Goal: Information Seeking & Learning: Learn about a topic

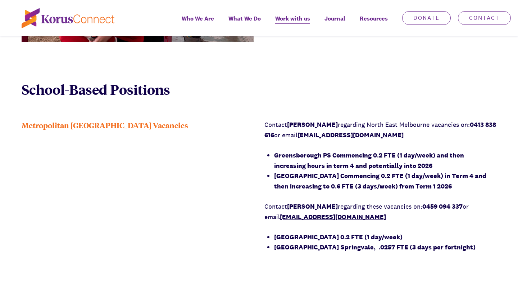
scroll to position [491, 0]
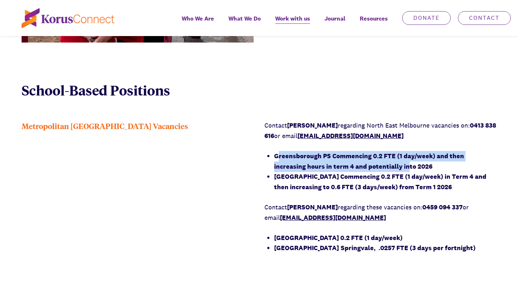
drag, startPoint x: 280, startPoint y: 158, endPoint x: 404, endPoint y: 166, distance: 124.1
click at [377, 167] on strong "Greensborough PS Commencing 0.2 FTE (1 day/week) and then increasing hours in t…" at bounding box center [369, 161] width 190 height 19
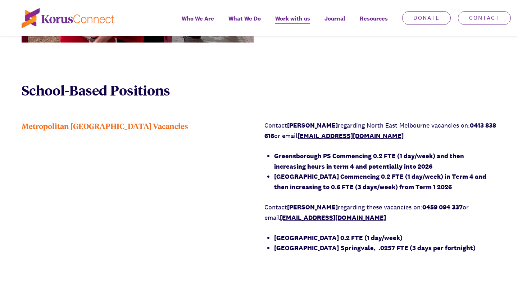
click at [432, 165] on li "Greensborough PS Commencing 0.2 FTE (1 day/week) and then increasing hours in t…" at bounding box center [385, 161] width 222 height 21
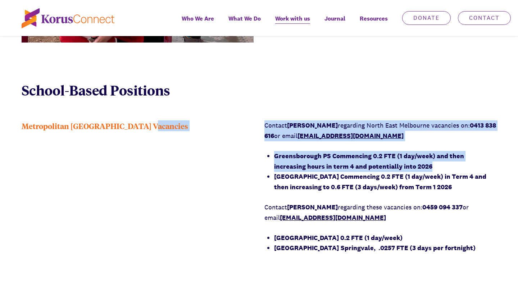
drag, startPoint x: 408, startPoint y: 165, endPoint x: 248, endPoint y: 150, distance: 160.6
click at [248, 150] on div "Metropolitan [GEOGRAPHIC_DATA] Vacancies Contact [PERSON_NAME] regarding [GEOGR…" at bounding box center [259, 191] width 518 height 143
click at [352, 157] on strong "Greensborough PS Commencing 0.2 FTE (1 day/week) and then increasing hours in t…" at bounding box center [369, 161] width 190 height 19
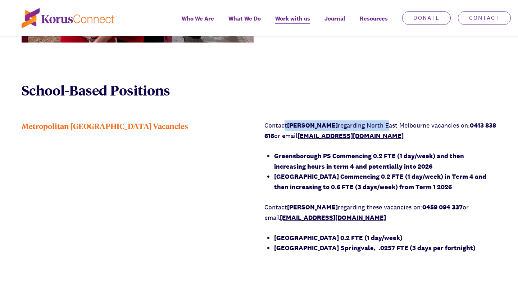
drag, startPoint x: 285, startPoint y: 123, endPoint x: 429, endPoint y: 123, distance: 143.6
click at [386, 123] on p "Contact [PERSON_NAME] regarding [GEOGRAPHIC_DATA] vacancies on: 0413 838 616 or…" at bounding box center [381, 130] width 232 height 21
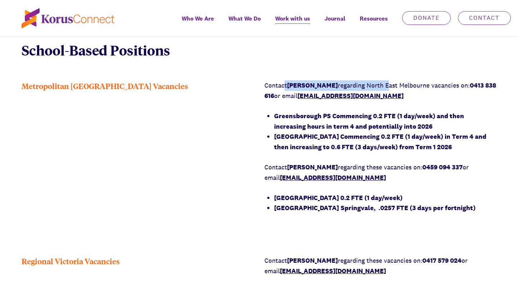
scroll to position [495, 0]
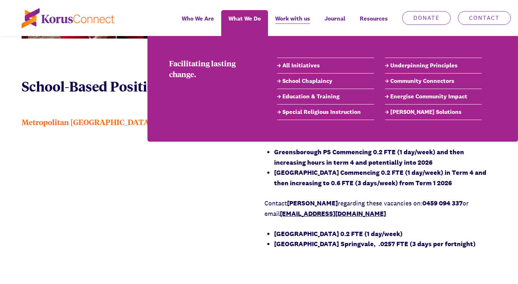
click at [314, 80] on link "School Chaplaincy" at bounding box center [325, 81] width 97 height 9
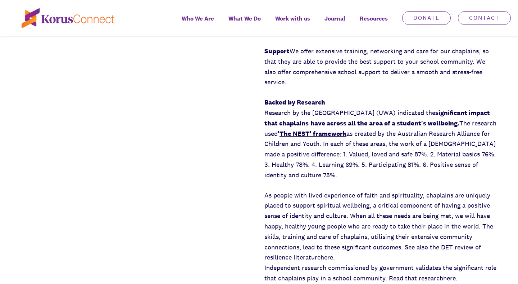
scroll to position [635, 0]
click at [398, 190] on p "As people with lived experience of faith and spirituality, chaplains are unique…" at bounding box center [381, 236] width 232 height 93
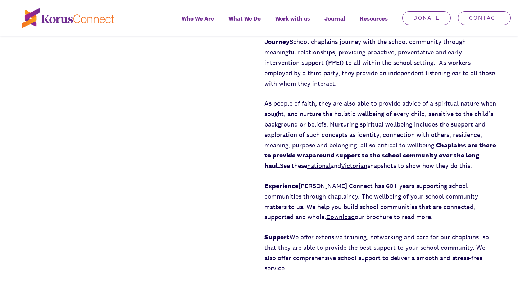
scroll to position [452, 0]
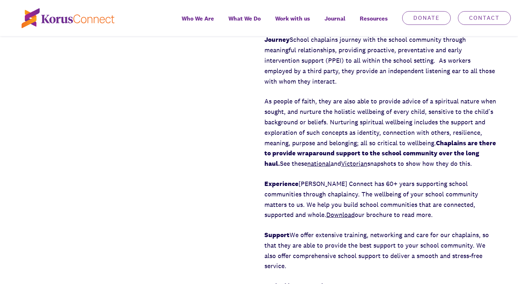
click at [365, 159] on p "As people of faith, they are also able to provide advice of a spiritual nature …" at bounding box center [381, 132] width 232 height 73
click at [363, 161] on link "Victorian" at bounding box center [354, 163] width 26 height 8
click at [432, 240] on p "Support We offer extensive training, networking and care for our chaplains, so …" at bounding box center [381, 250] width 232 height 41
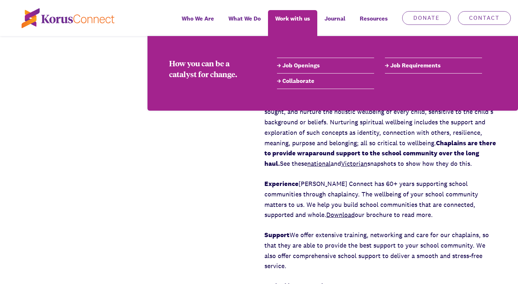
click at [412, 68] on link "Job Requirements" at bounding box center [433, 65] width 97 height 9
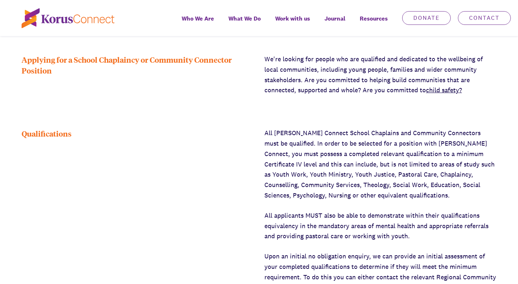
scroll to position [304, 0]
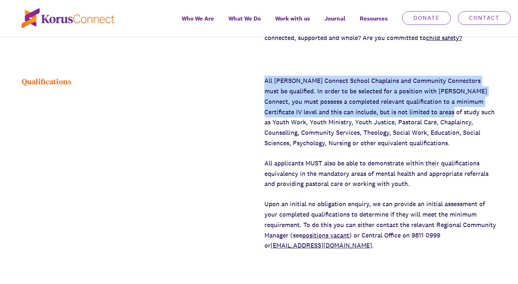
drag, startPoint x: 273, startPoint y: 81, endPoint x: 433, endPoint y: 110, distance: 163.1
click at [432, 110] on div "Qualifications All [PERSON_NAME] Connect School Chaplains and Community Connect…" at bounding box center [259, 163] width 518 height 175
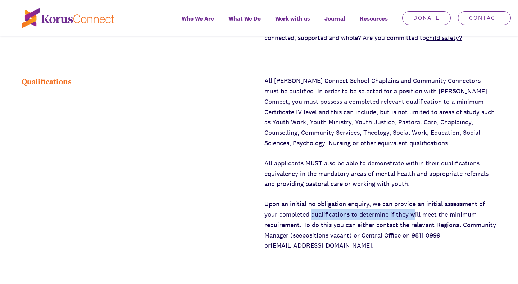
drag, startPoint x: 311, startPoint y: 216, endPoint x: 419, endPoint y: 212, distance: 107.3
click at [415, 210] on p "Upon an initial no obligation enquiry, we can provide an initial assessment of …" at bounding box center [381, 225] width 232 height 52
click at [429, 214] on p "Upon an initial no obligation enquiry, we can provide an initial assessment of …" at bounding box center [381, 225] width 232 height 52
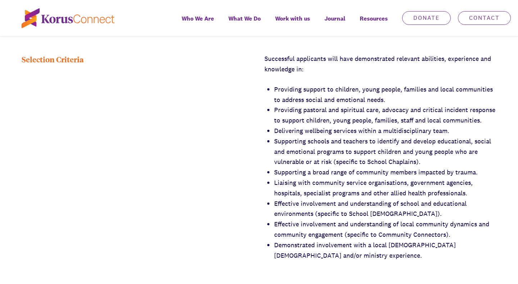
scroll to position [826, 0]
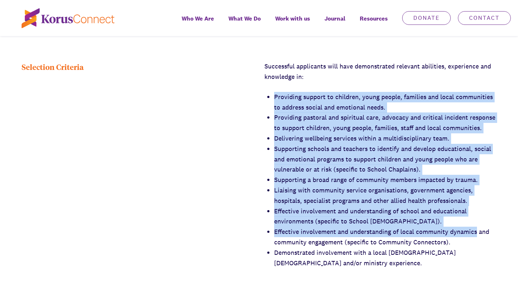
drag, startPoint x: 262, startPoint y: 86, endPoint x: 479, endPoint y: 225, distance: 257.8
click at [432, 225] on div "Selection Criteria Successful applicants will have demonstrated relevant abilit…" at bounding box center [259, 169] width 518 height 216
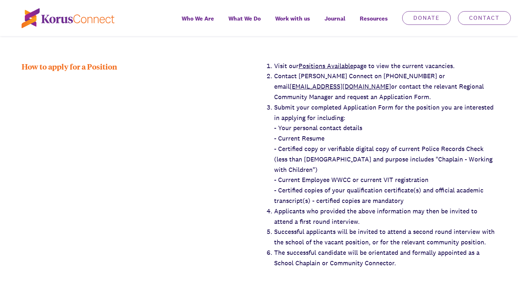
scroll to position [1272, 0]
click at [390, 167] on li "Submit your completed Application Form for the position you are interested in a…" at bounding box center [385, 155] width 222 height 104
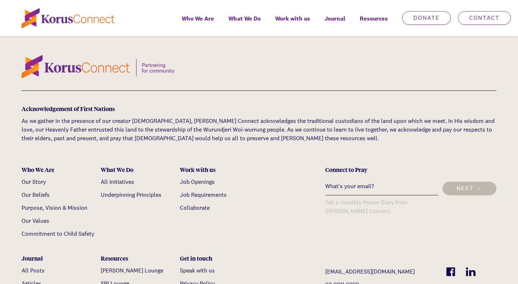
scroll to position [1594, 0]
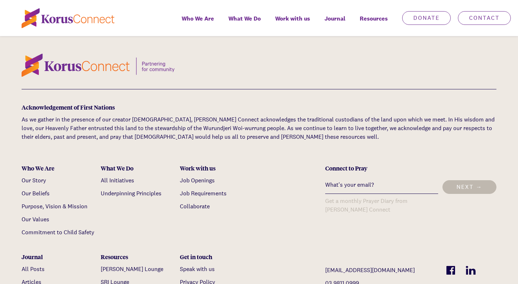
click at [432, 242] on img at bounding box center [451, 270] width 9 height 9
